Goal: Find specific page/section: Find specific page/section

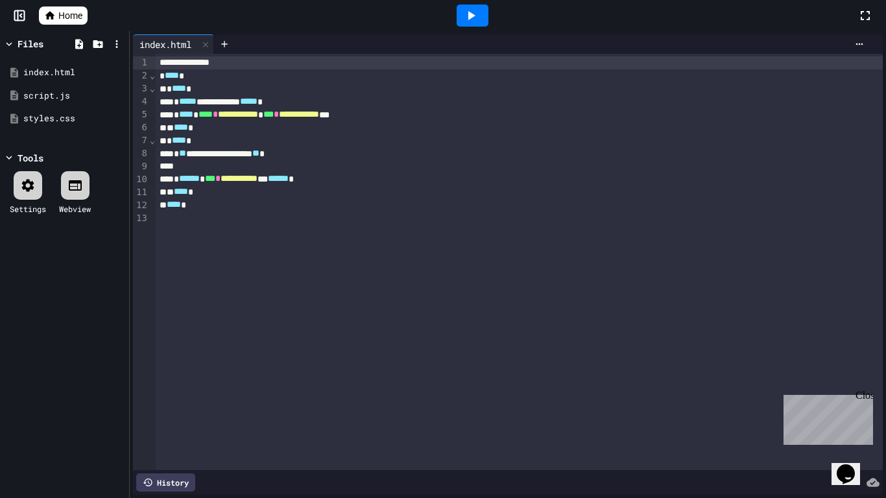
click at [499, 126] on div "** **** *" at bounding box center [520, 127] width 728 height 13
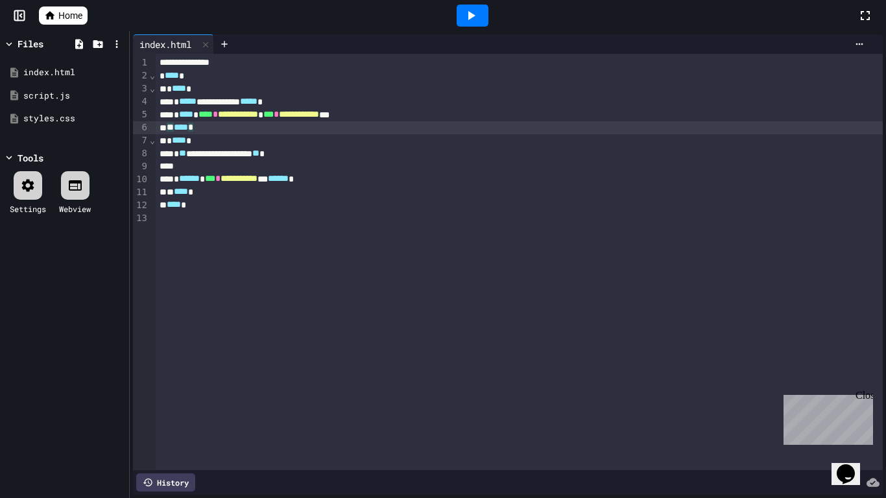
click at [47, 16] on icon at bounding box center [50, 15] width 10 height 8
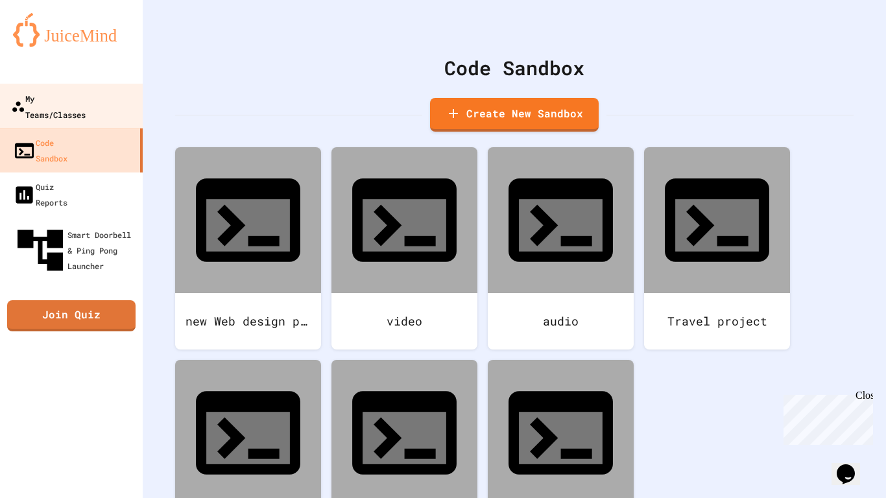
click at [62, 99] on div "My Teams/Classes" at bounding box center [48, 106] width 75 height 32
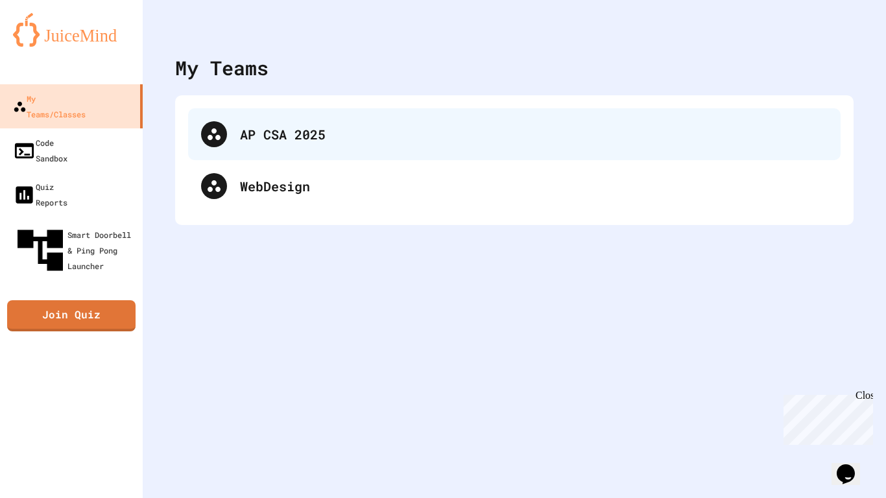
click at [309, 134] on div "AP CSA 2025" at bounding box center [534, 134] width 588 height 19
